Goal: Transaction & Acquisition: Purchase product/service

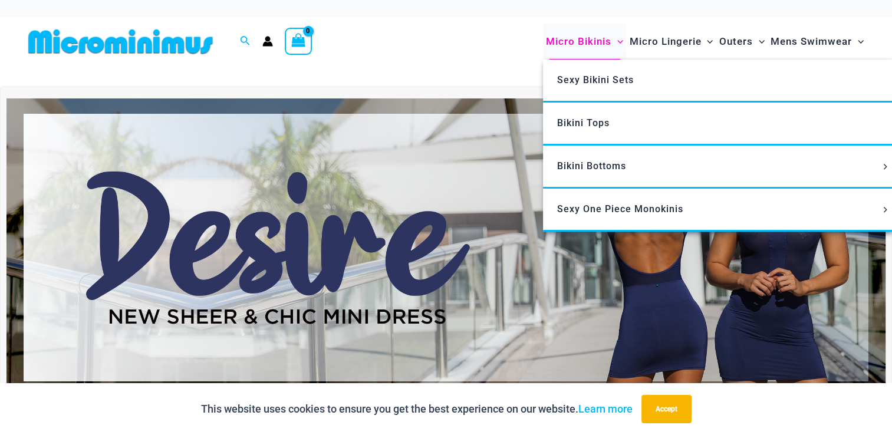
click at [576, 43] on span "Micro Bikinis" at bounding box center [578, 42] width 65 height 30
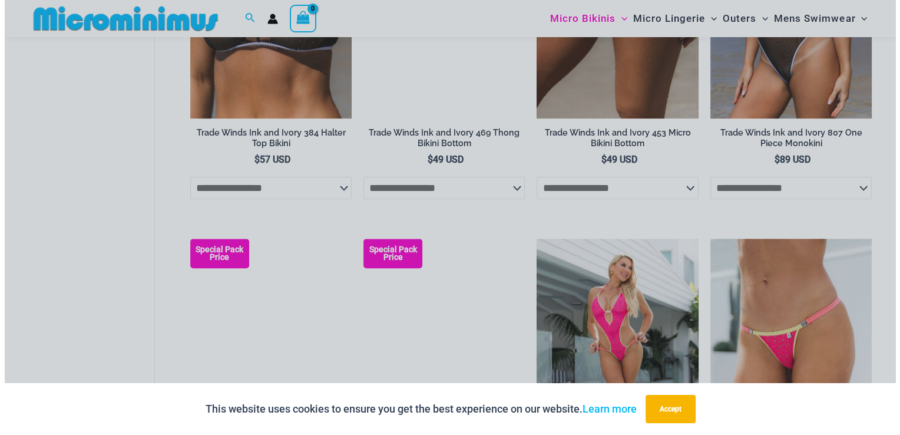
scroll to position [932, 0]
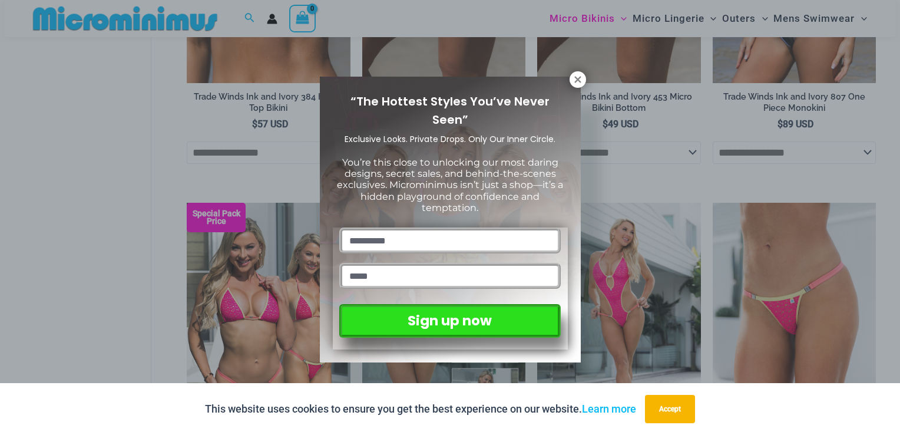
drag, startPoint x: 893, startPoint y: 31, endPoint x: 902, endPoint y: 150, distance: 119.9
click at [573, 78] on icon at bounding box center [578, 79] width 11 height 11
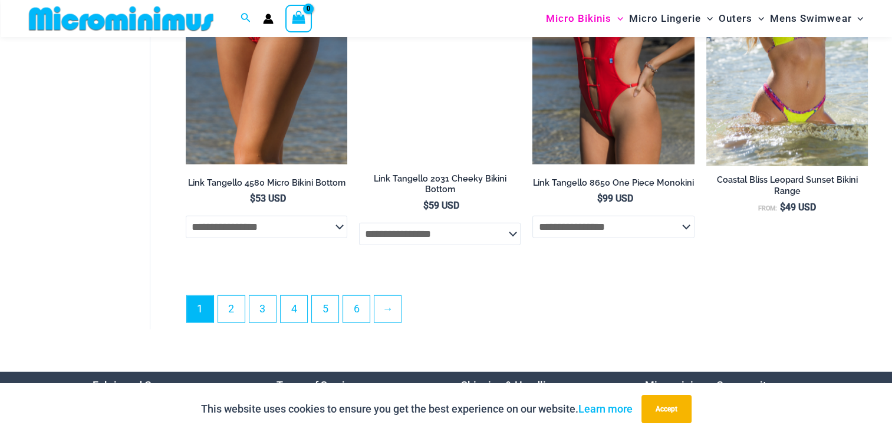
scroll to position [3028, 0]
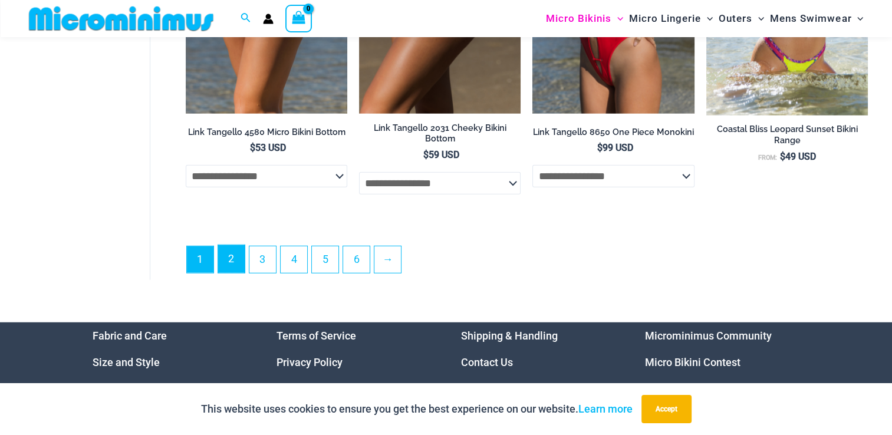
click at [230, 273] on link "2" at bounding box center [231, 259] width 27 height 28
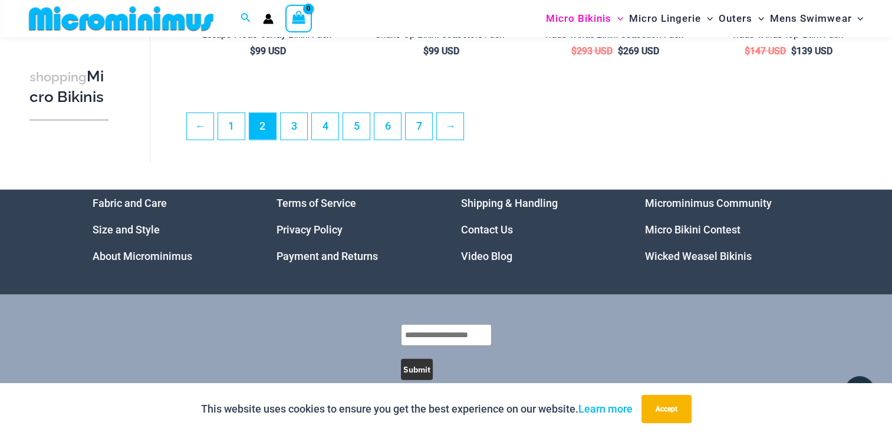
scroll to position [2896, 0]
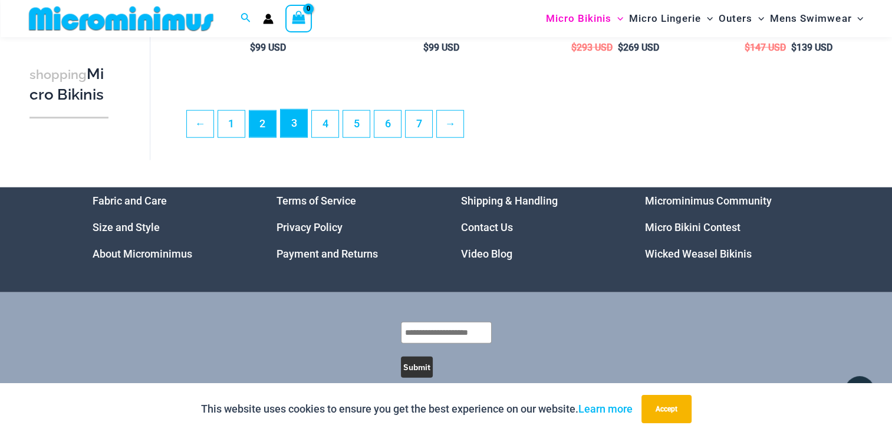
click at [298, 131] on link "3" at bounding box center [294, 124] width 27 height 28
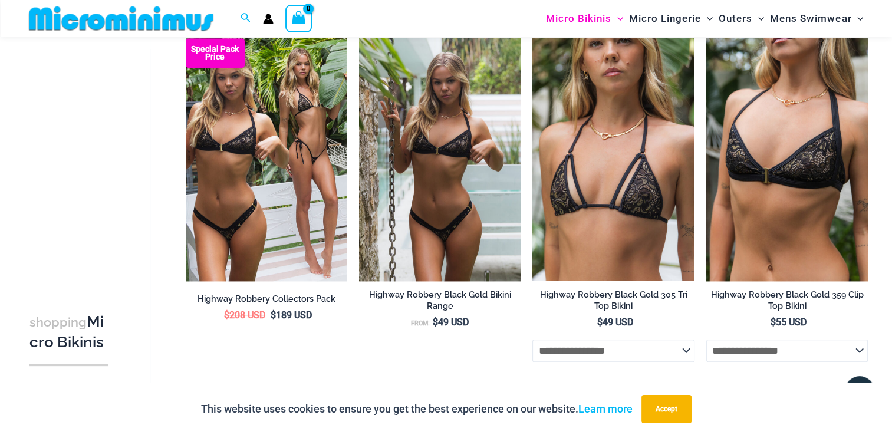
scroll to position [820, 0]
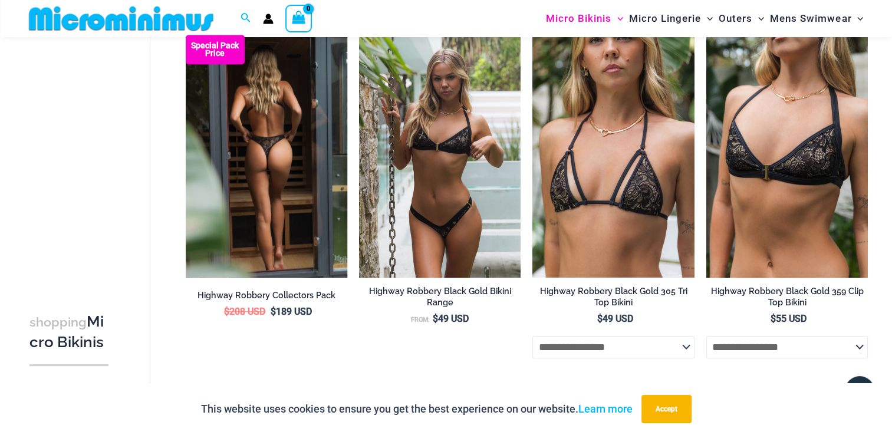
click at [296, 116] on img at bounding box center [266, 156] width 161 height 242
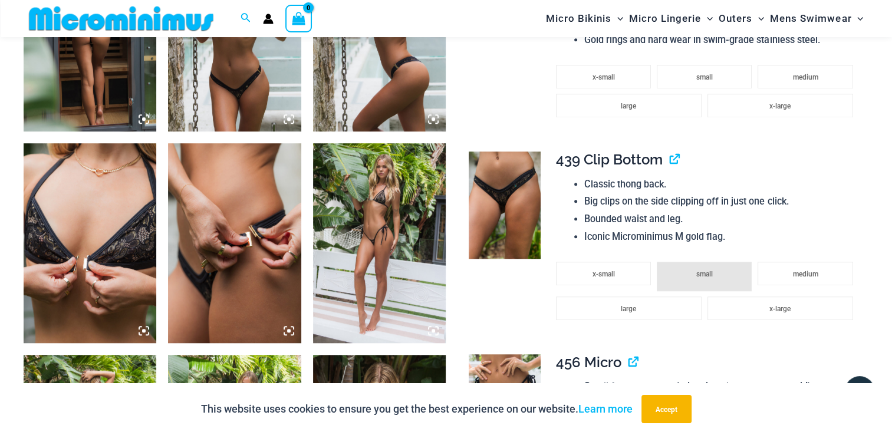
scroll to position [832, 0]
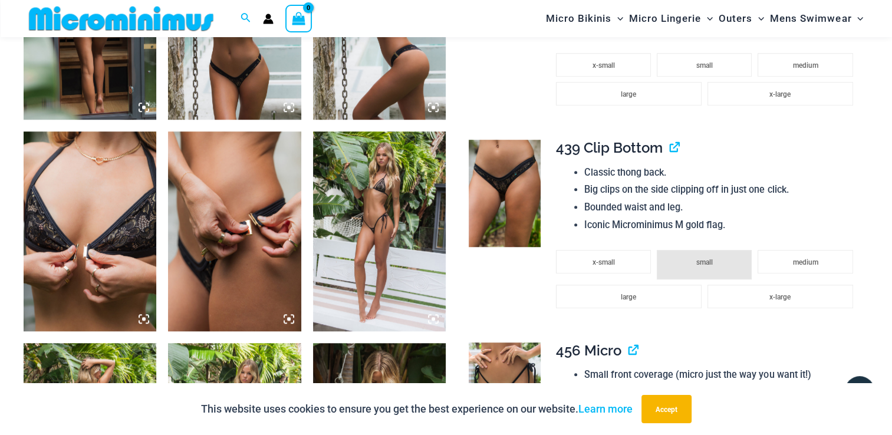
click at [386, 199] on img at bounding box center [379, 230] width 133 height 199
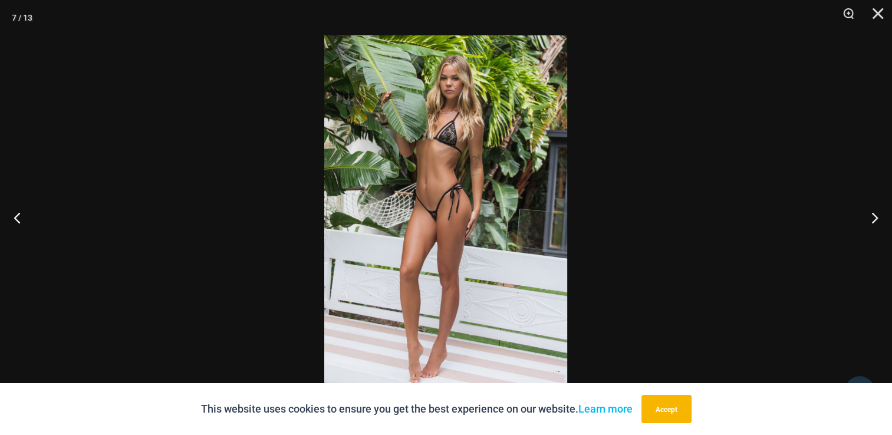
scroll to position [1297, 0]
click at [872, 216] on button "Next" at bounding box center [869, 217] width 44 height 59
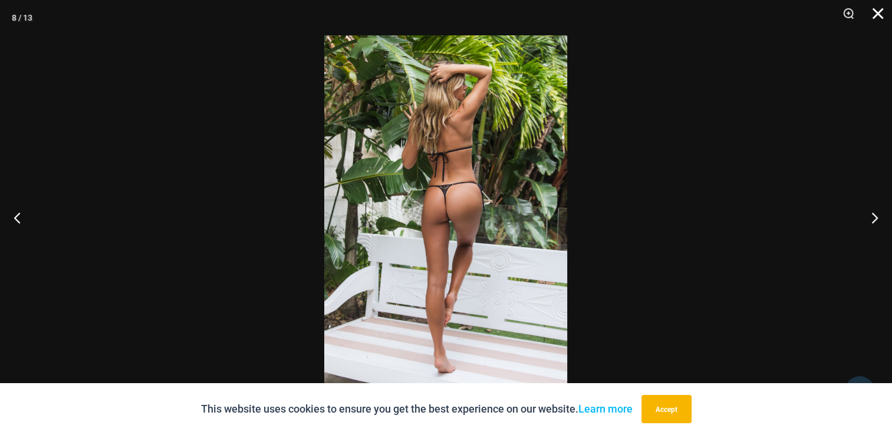
click at [875, 13] on button "Close" at bounding box center [873, 17] width 29 height 35
